Goal: Communication & Community: Answer question/provide support

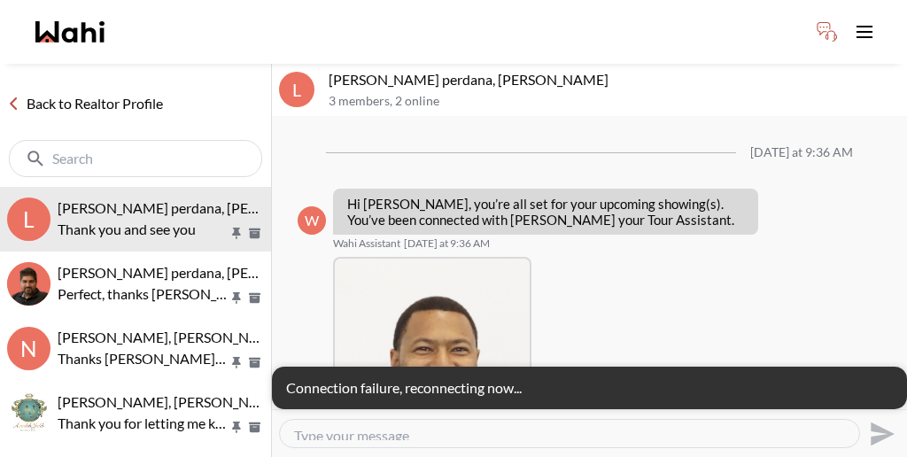
scroll to position [725, 0]
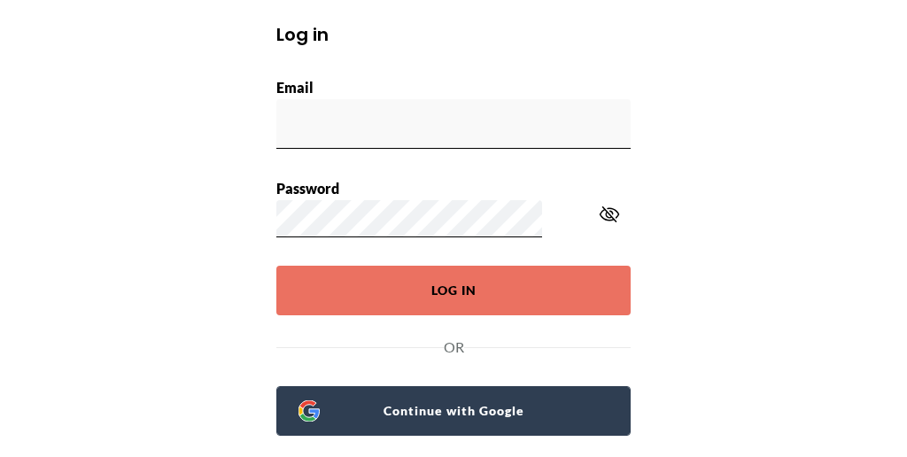
click at [480, 399] on span "Continue with Google" at bounding box center [464, 411] width 289 height 25
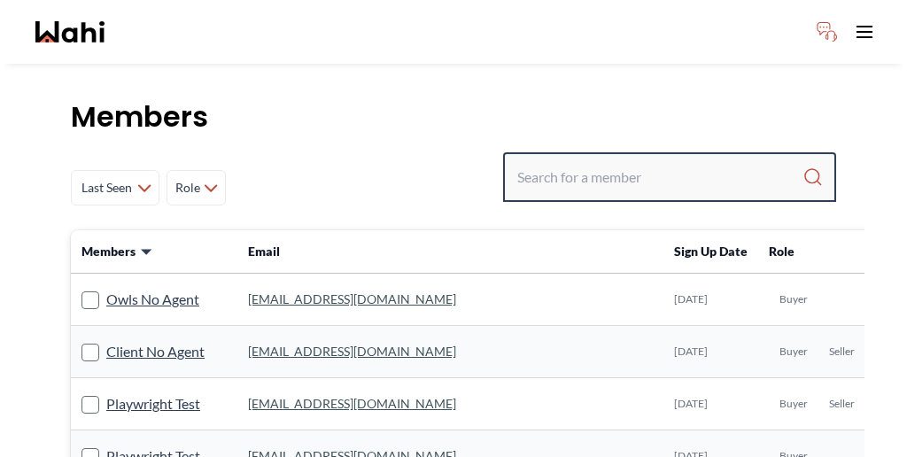
click at [683, 161] on input "Search input" at bounding box center [660, 177] width 285 height 32
paste input "seandrade0@gmail.com"
type input "seandrade0@gmail.com"
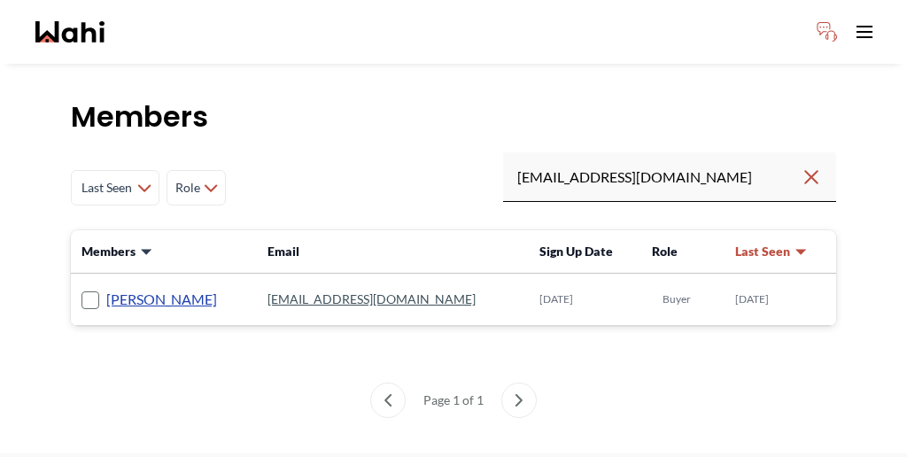
click at [121, 288] on link "Sean Andrade" at bounding box center [161, 299] width 111 height 23
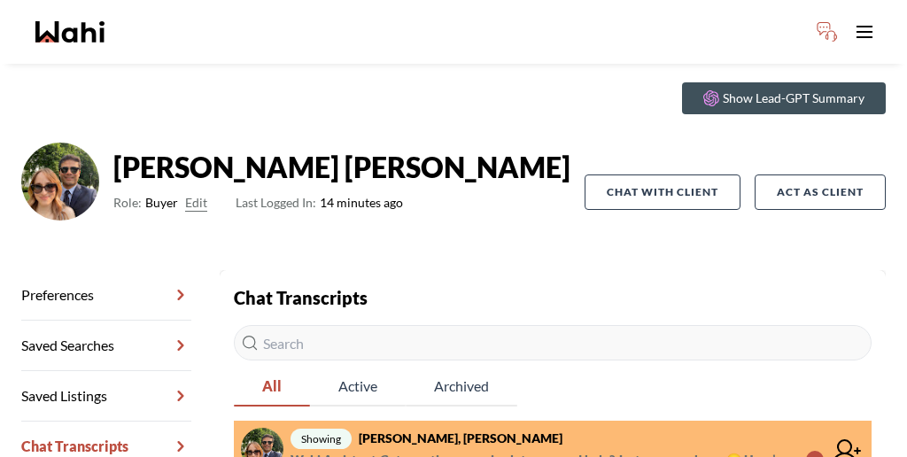
scroll to position [58, 0]
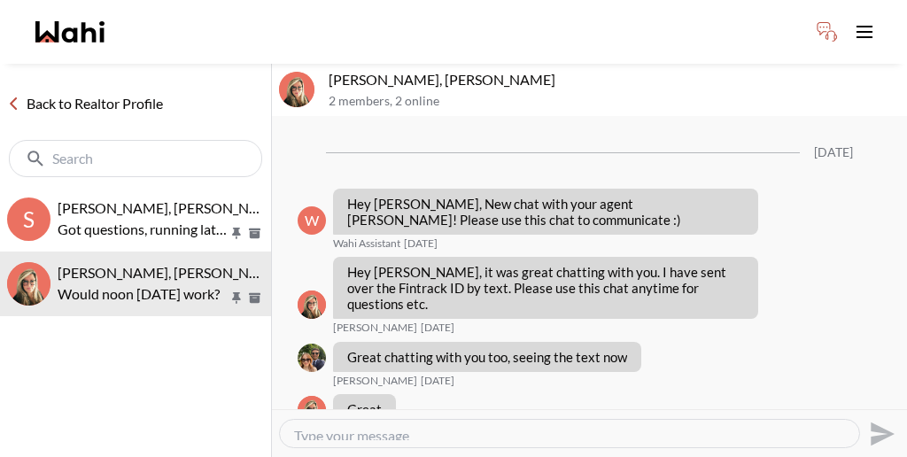
scroll to position [302, 0]
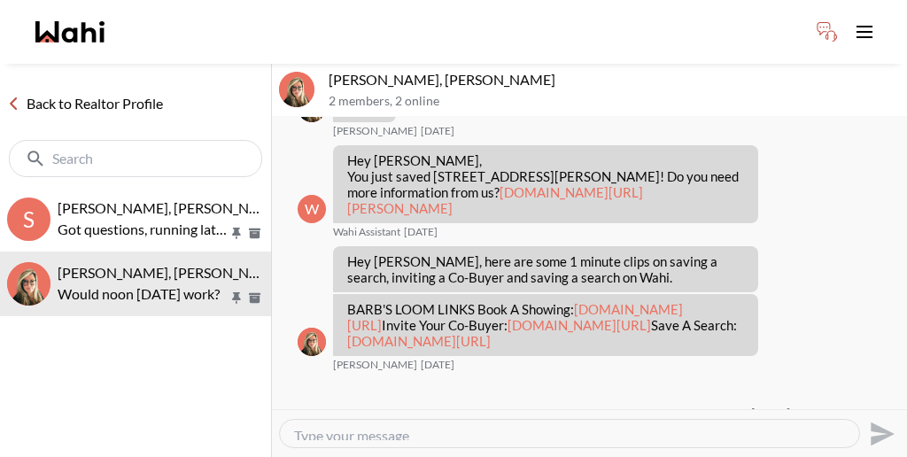
click at [449, 427] on textarea "Type your message" at bounding box center [569, 433] width 551 height 13
click at [465, 420] on div at bounding box center [570, 433] width 580 height 27
click at [372, 427] on textarea "Type your message" at bounding box center [569, 433] width 551 height 13
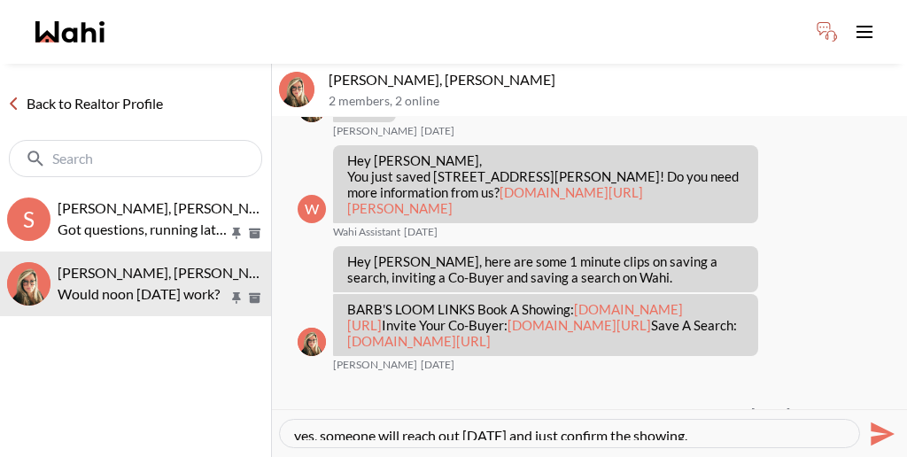
drag, startPoint x: 608, startPoint y: 424, endPoint x: 260, endPoint y: 412, distance: 348.4
click at [260, 412] on div "Back to Realtor Profile S Sean Andrade, Paul, Barbara Got questions, running la…" at bounding box center [453, 260] width 907 height 393
click at [626, 420] on div "yes, someone will reach out tomorrow and just confirm the showing." at bounding box center [570, 433] width 580 height 27
drag, startPoint x: 606, startPoint y: 419, endPoint x: 282, endPoint y: 419, distance: 324.3
click at [282, 420] on div "yes, someone will reach out tomorrow and just confirm the showing." at bounding box center [570, 433] width 580 height 27
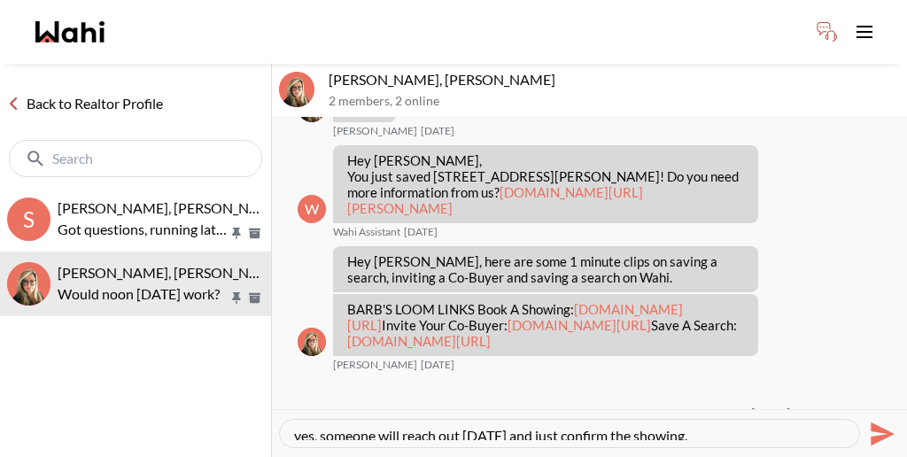
paste textarea "Yes, someone will contact you tomorrow to confirm the showing."
type textarea "Yes, someone will contact you tomorrow to confirm the showing."
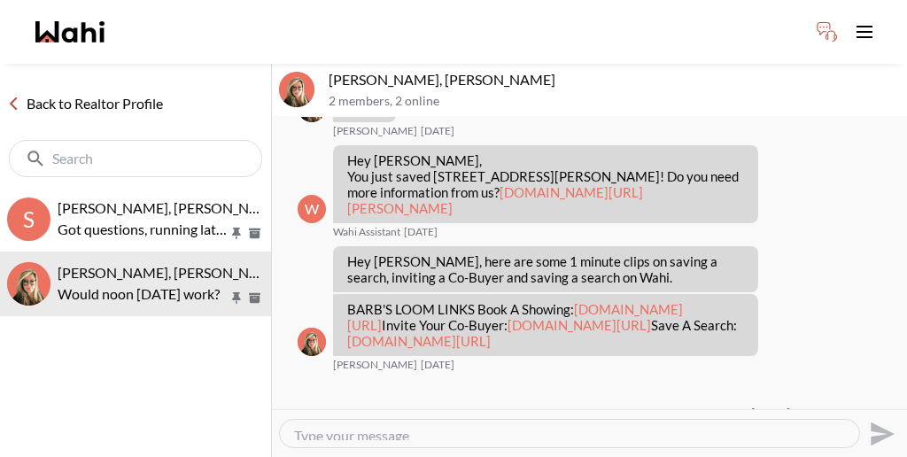
scroll to position [345, 0]
